Goal: Information Seeking & Learning: Learn about a topic

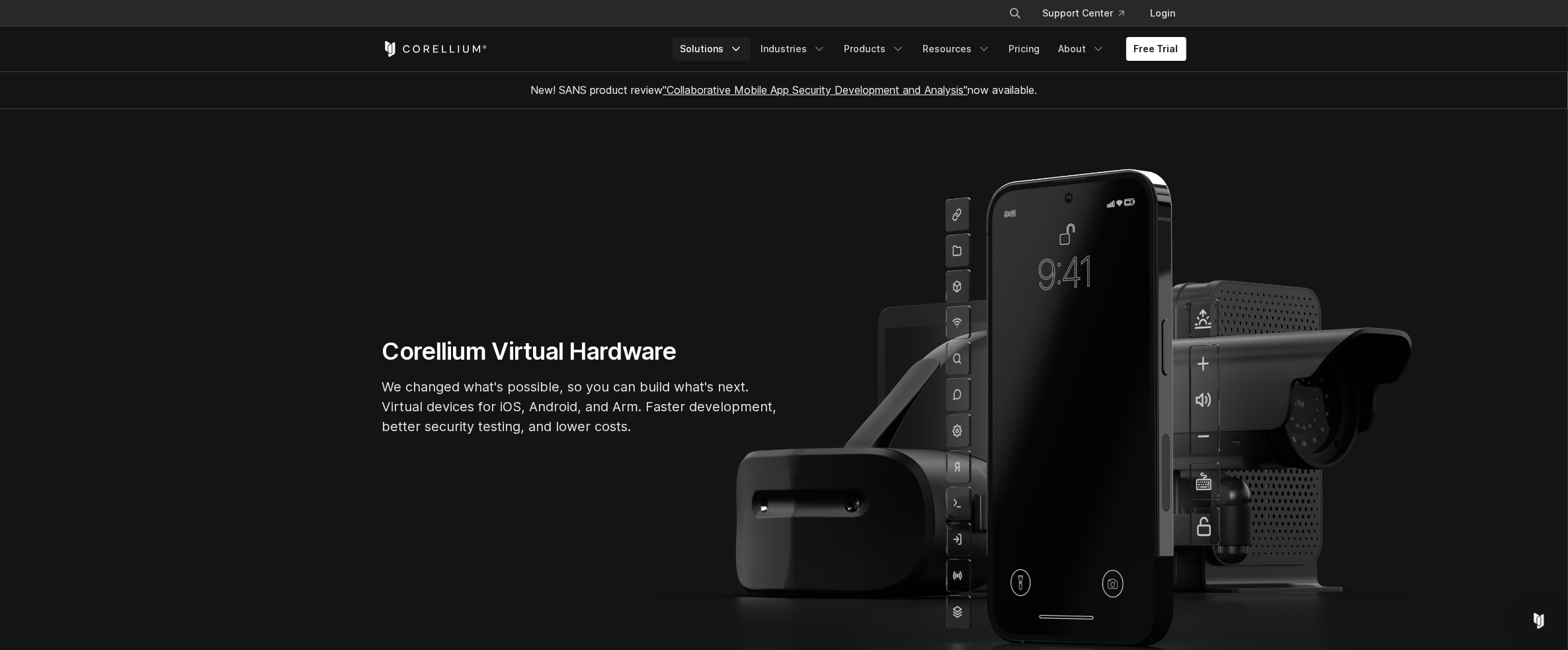
click at [714, 47] on link "Solutions" at bounding box center [711, 49] width 78 height 24
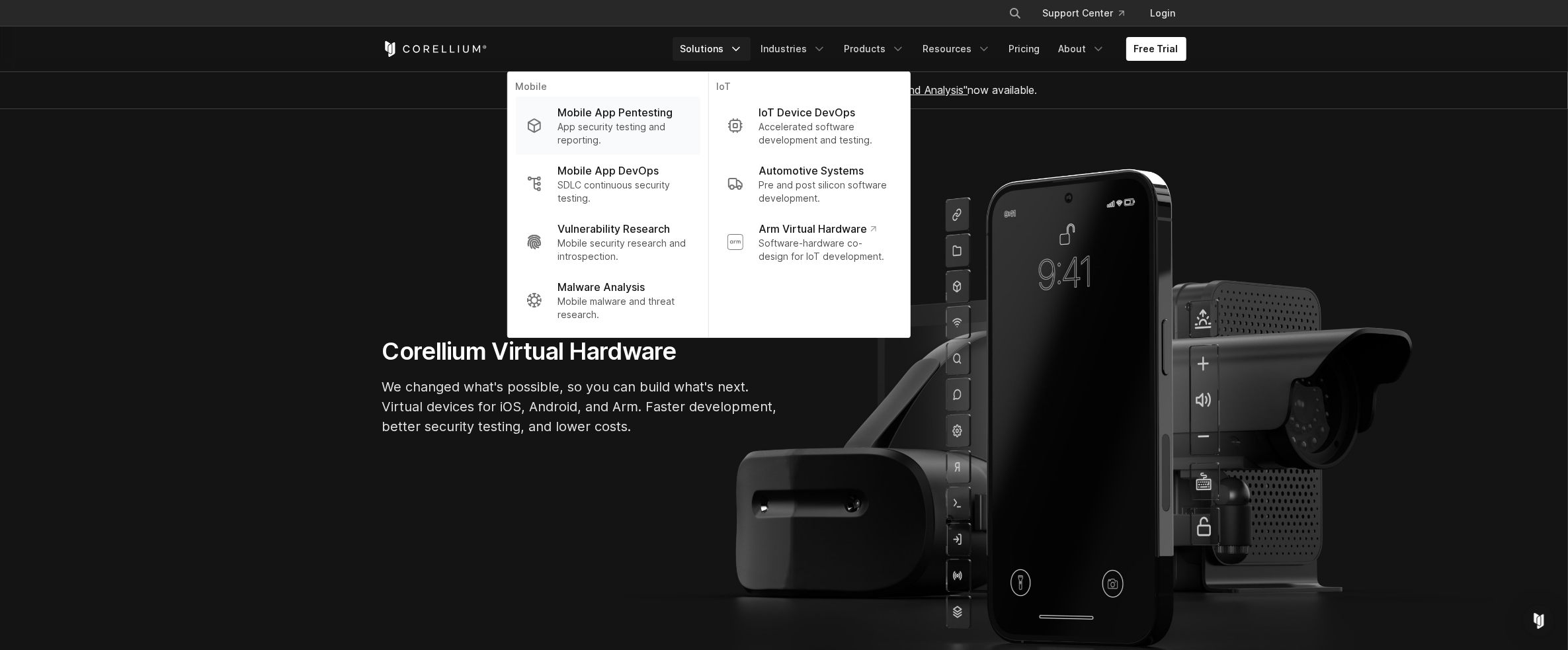
click at [642, 106] on p "Mobile App Pentesting" at bounding box center [615, 112] width 115 height 16
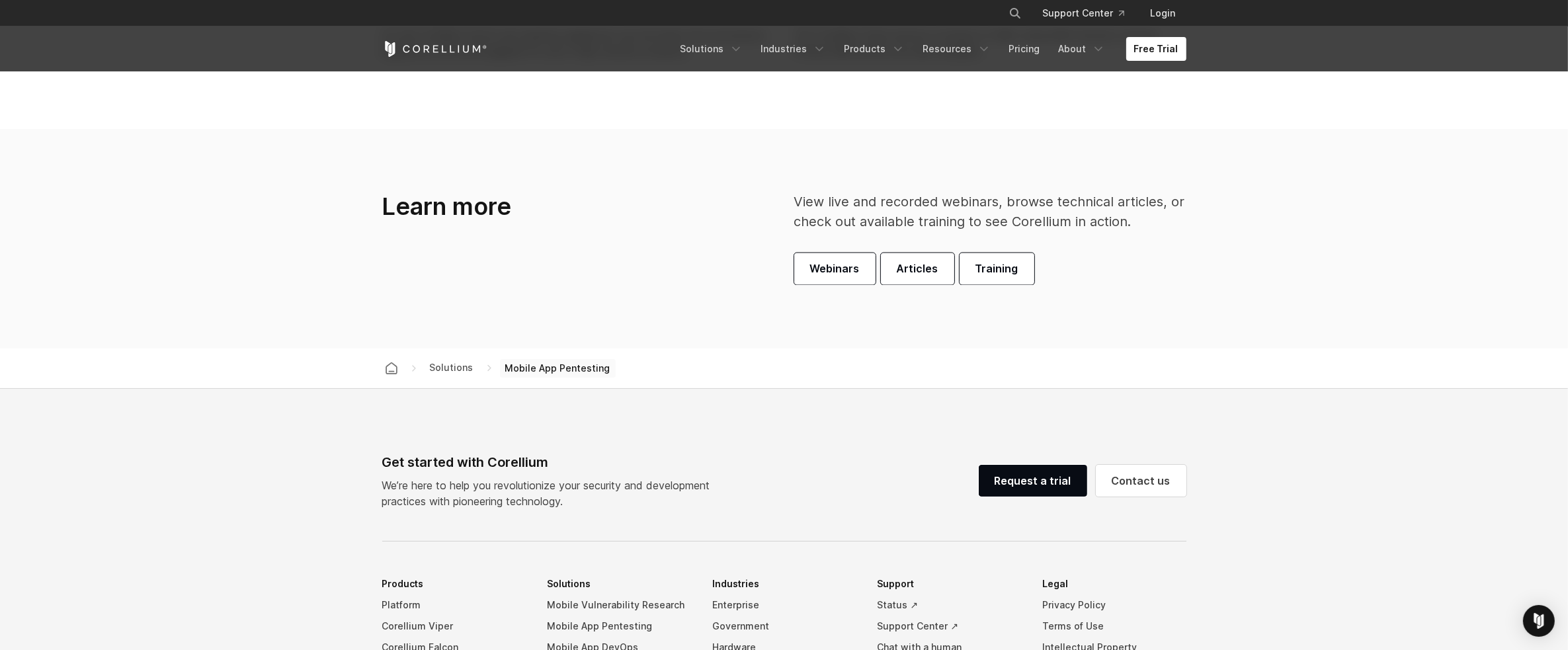
scroll to position [4178, 0]
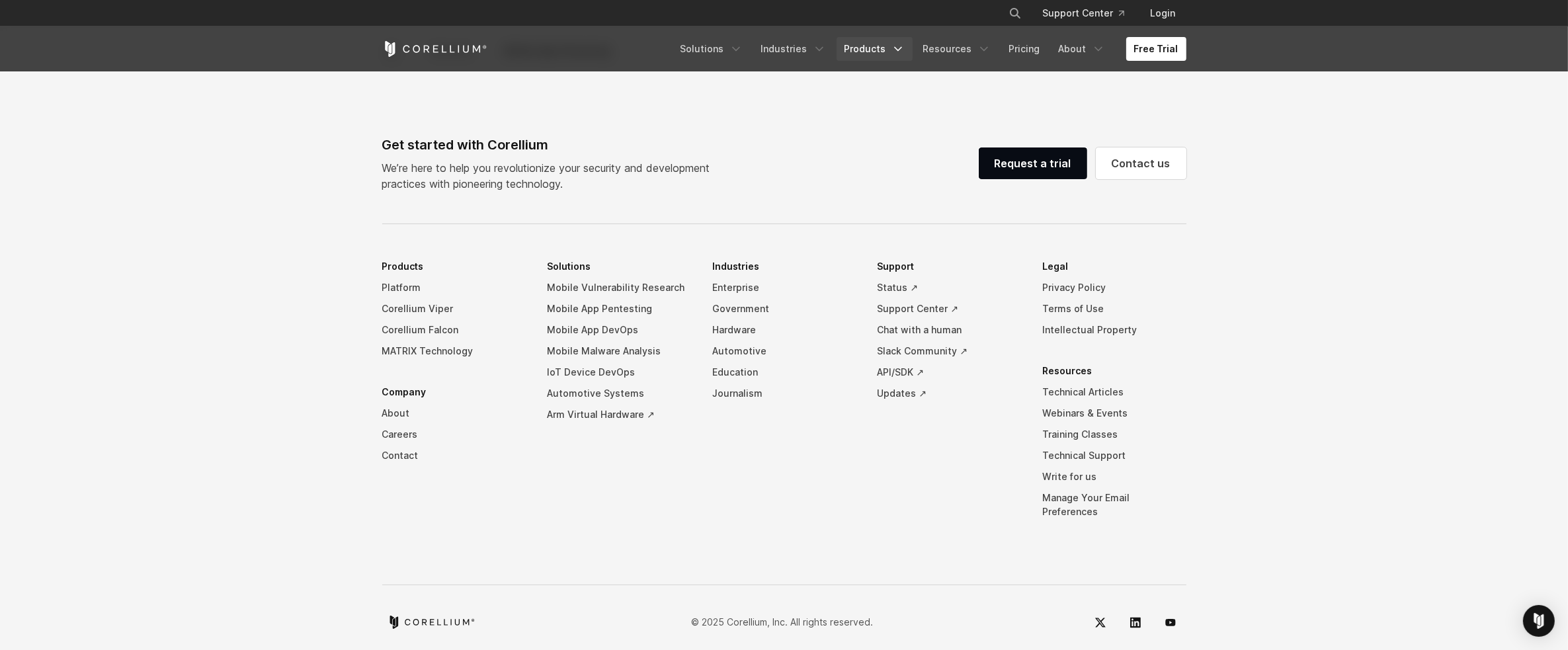
click at [875, 61] on link "Products" at bounding box center [874, 49] width 76 height 24
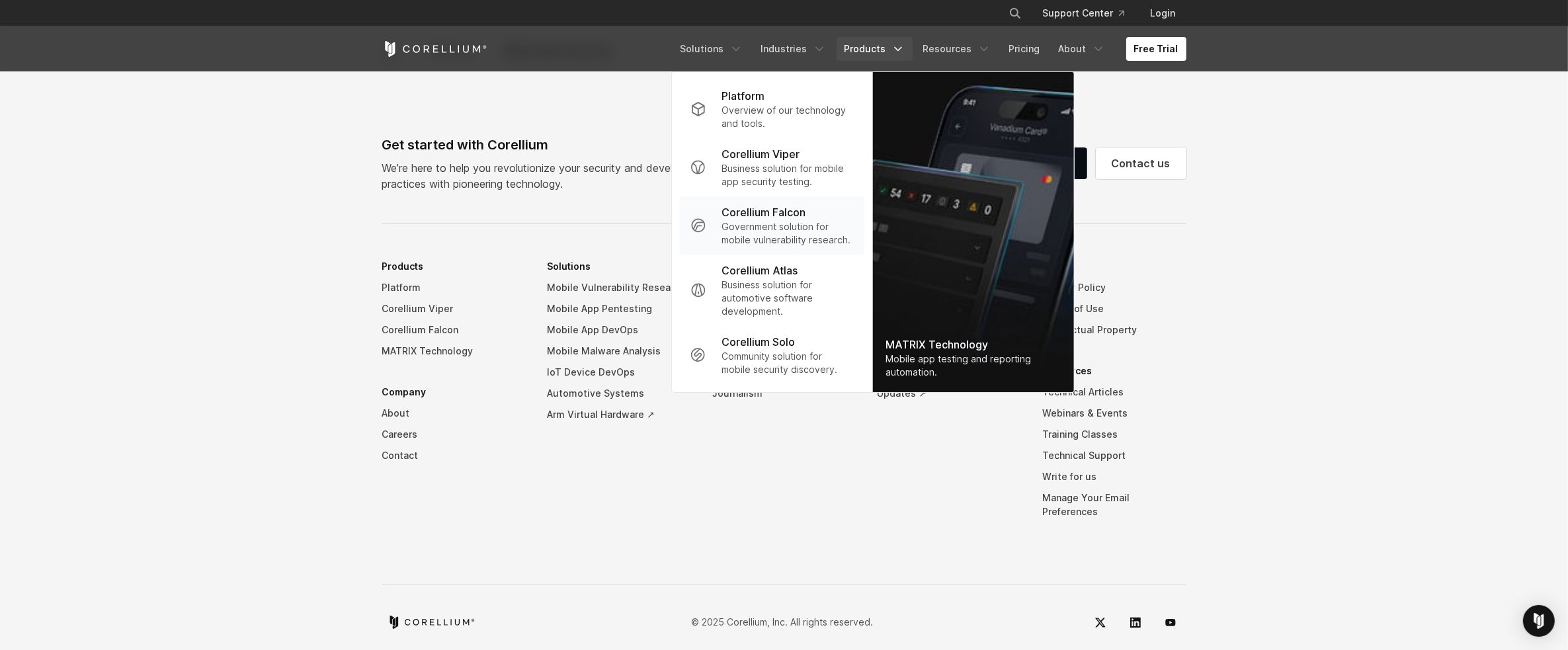
click at [786, 196] on link "Corellium Falcon Government solution for mobile vulnerability research." at bounding box center [771, 225] width 184 height 58
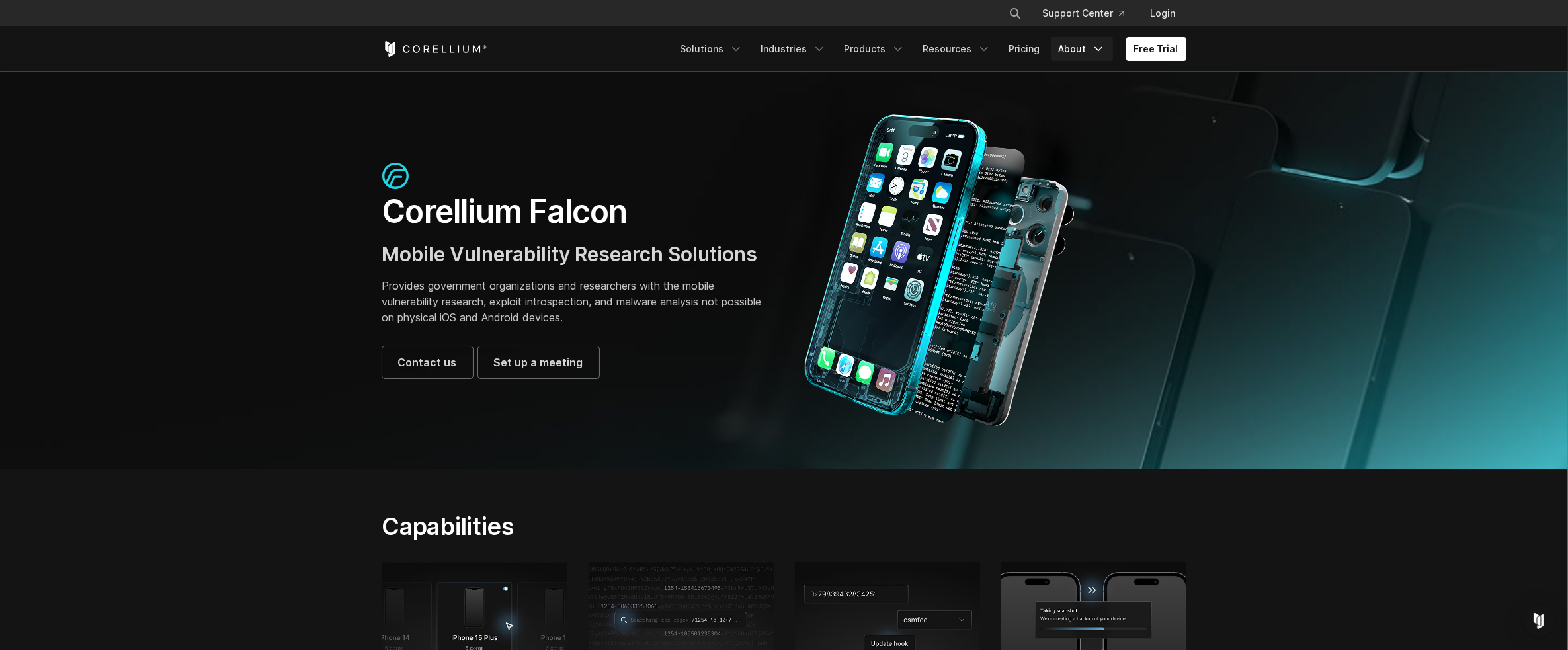
click at [1085, 51] on link "About" at bounding box center [1081, 49] width 62 height 24
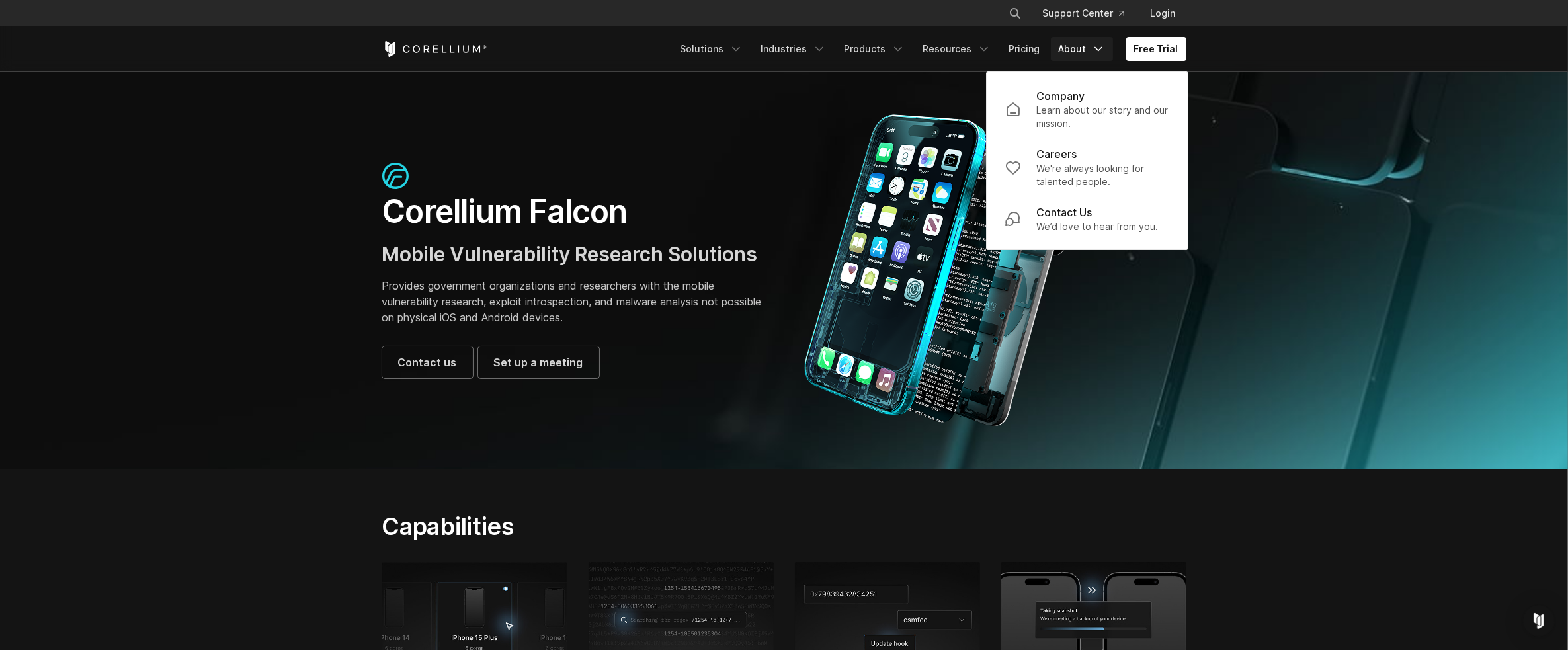
click at [1085, 51] on link "About" at bounding box center [1081, 49] width 62 height 24
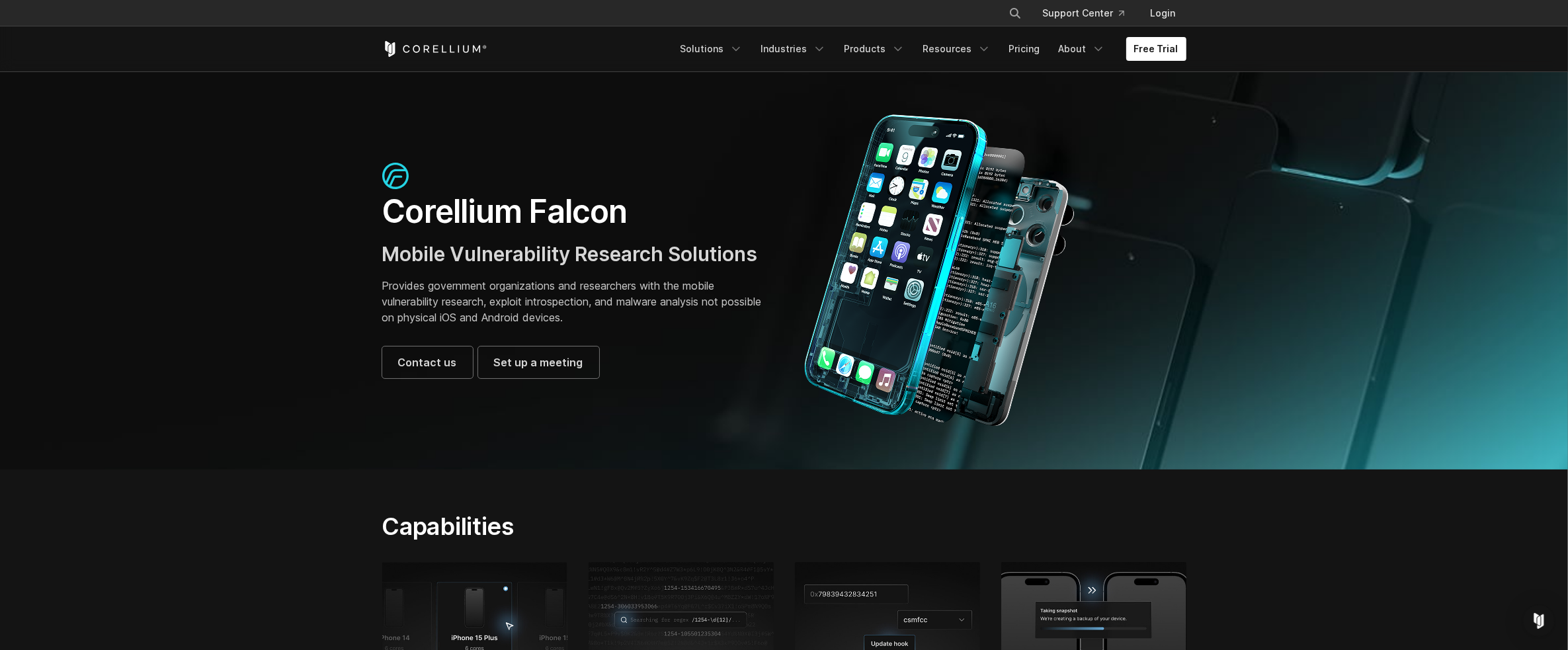
click at [1386, 289] on section "Corellium Falcon Mobile Vulnerability Research Solutions Provides government or…" at bounding box center [784, 271] width 1568 height 399
